Goal: Task Accomplishment & Management: Use online tool/utility

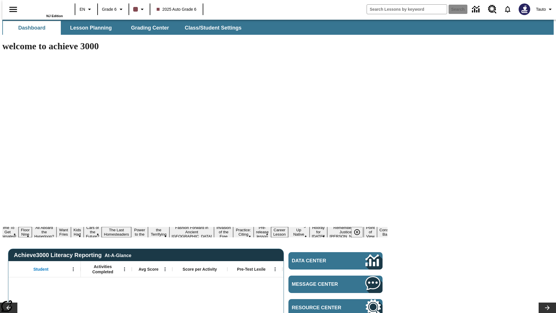
type input "-1"
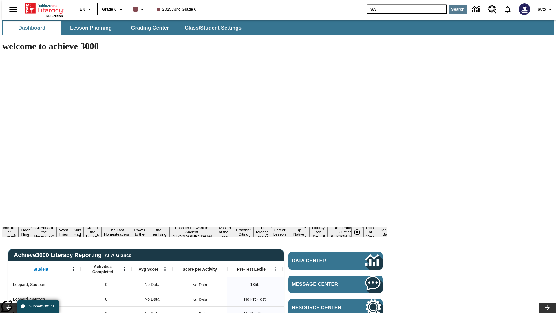
type input "SA"
click at [454, 9] on button "Search" at bounding box center [458, 9] width 19 height 9
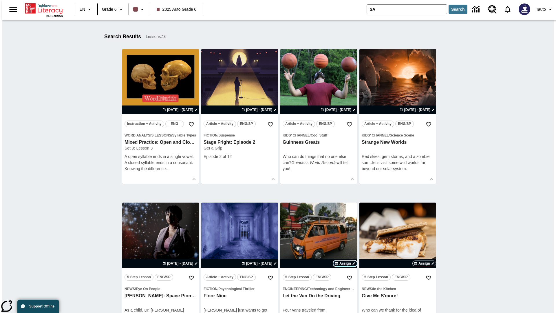
click at [345, 263] on span "Assign" at bounding box center [345, 263] width 12 height 5
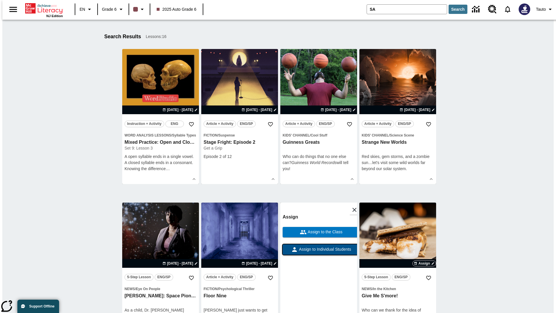
click at [319, 252] on span "Assign to Individual Students" at bounding box center [324, 249] width 53 height 6
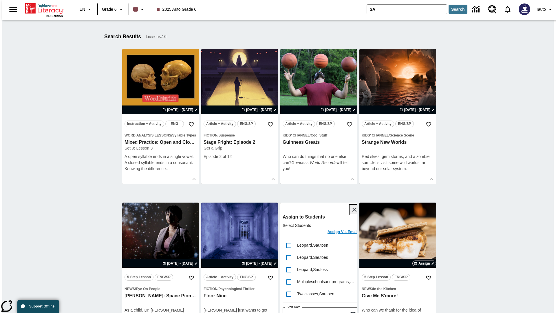
click at [353, 210] on icon "Close" at bounding box center [355, 210] width 4 height 4
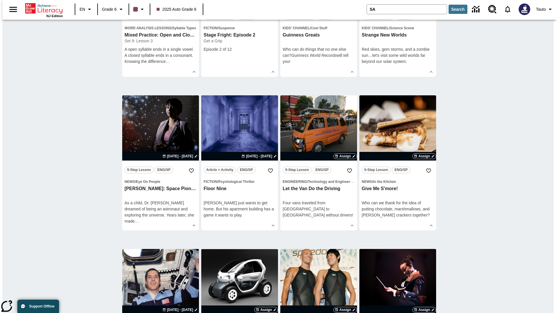
scroll to position [261, 0]
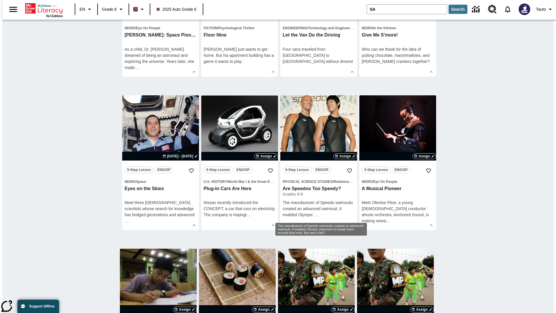
click at [345, 5] on span "Assign" at bounding box center [345, 2] width 12 height 5
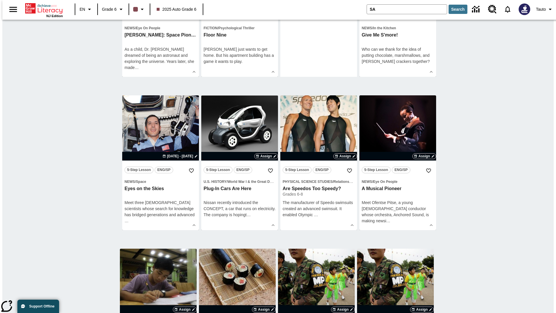
scroll to position [0, 0]
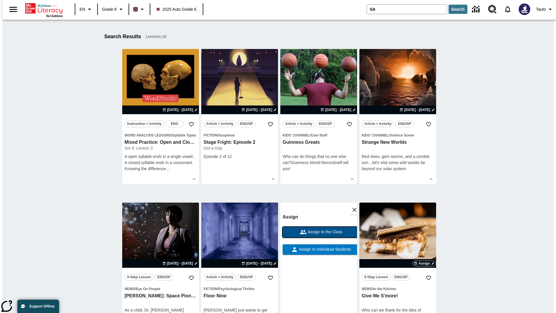
click at [319, 232] on span "Assign to the Class" at bounding box center [325, 232] width 36 height 6
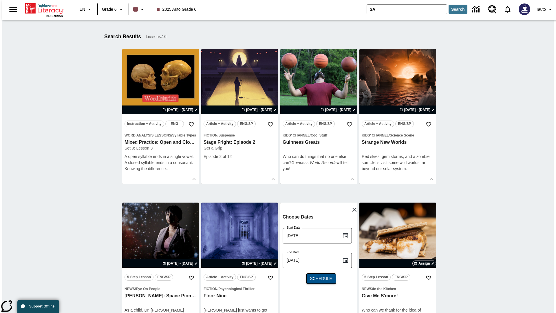
click at [319, 279] on span "Schedule" at bounding box center [321, 278] width 22 height 6
